Goal: Find specific page/section: Find specific page/section

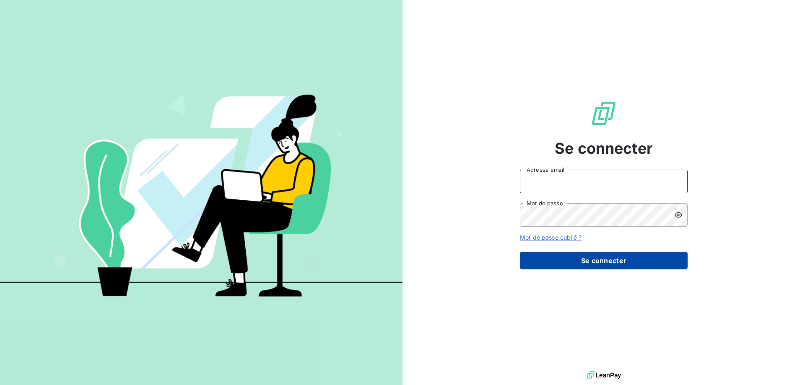
type input "ursula.bulant@wessling.fr"
click at [600, 260] on button "Se connecter" at bounding box center [604, 261] width 168 height 18
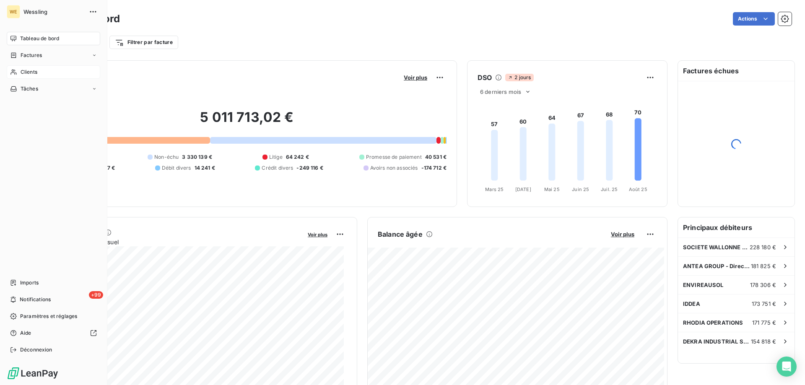
click at [32, 72] on span "Clients" at bounding box center [29, 72] width 17 height 8
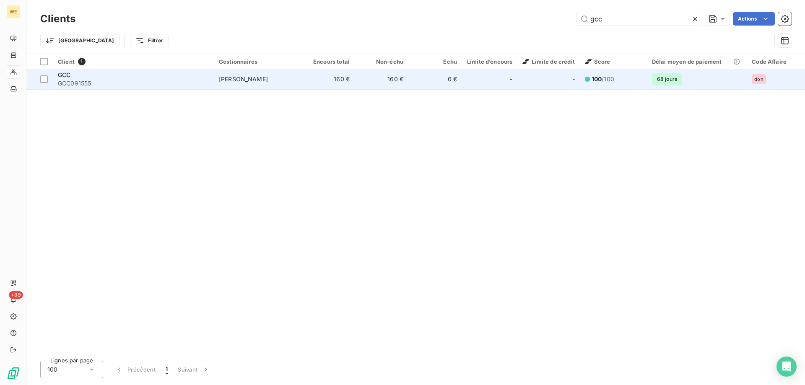
type input "gcc"
click at [243, 81] on span "[PERSON_NAME]" at bounding box center [243, 78] width 49 height 7
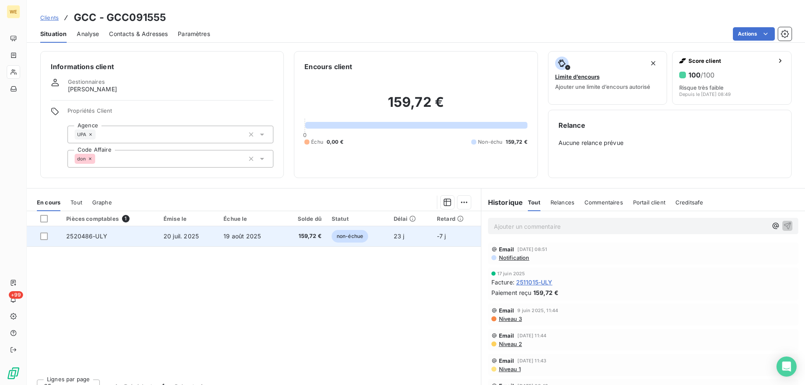
click at [102, 238] on span "2520486-ULY" at bounding box center [86, 236] width 41 height 7
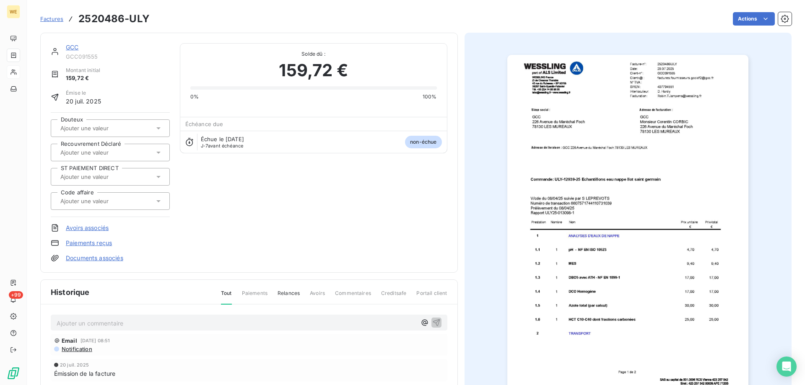
click at [666, 125] on img "button" at bounding box center [627, 225] width 241 height 341
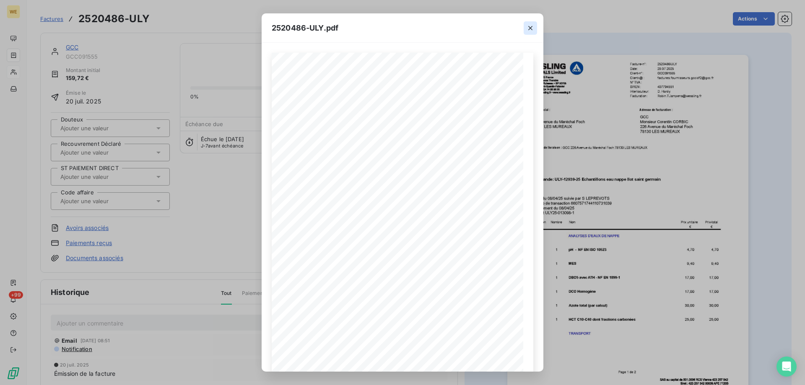
click at [528, 27] on icon "button" at bounding box center [530, 28] width 8 height 8
